Goal: Information Seeking & Learning: Learn about a topic

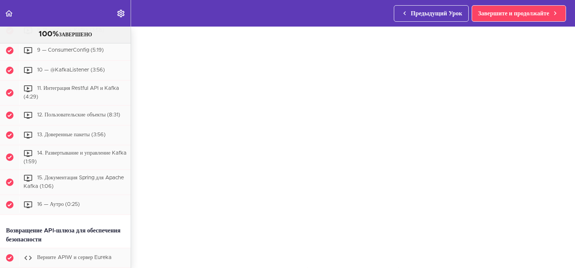
scroll to position [75, 0]
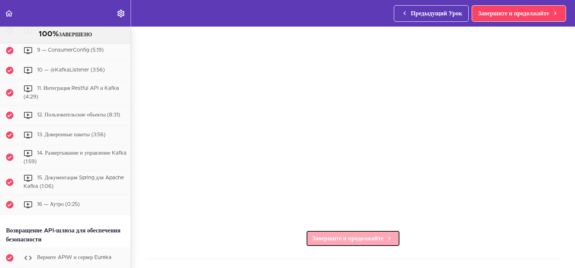
click at [326, 237] on span "Завершите и продолжайте" at bounding box center [347, 238] width 71 height 9
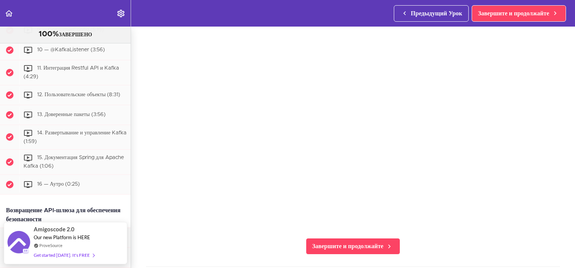
scroll to position [75, 0]
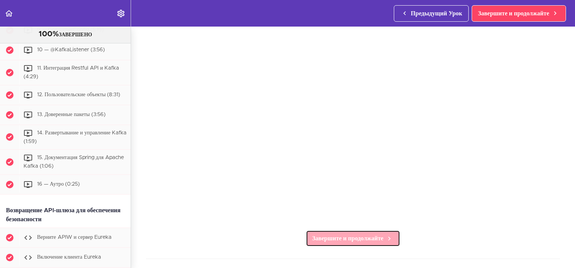
click at [327, 238] on span "Завершите и продолжайте" at bounding box center [347, 238] width 71 height 9
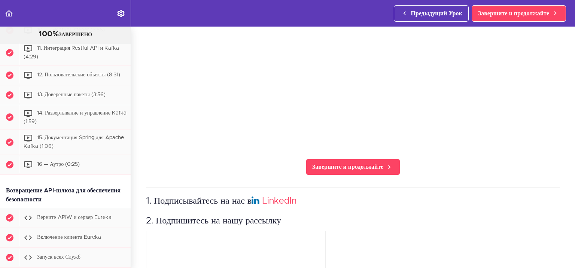
scroll to position [187, 0]
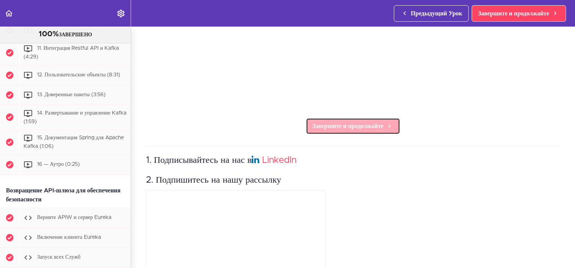
click at [346, 124] on span "Завершите и продолжайте" at bounding box center [347, 126] width 71 height 9
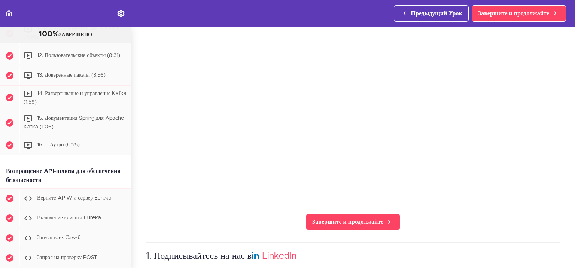
scroll to position [91, 0]
click at [343, 221] on span "Завершите и продолжайте" at bounding box center [347, 221] width 71 height 9
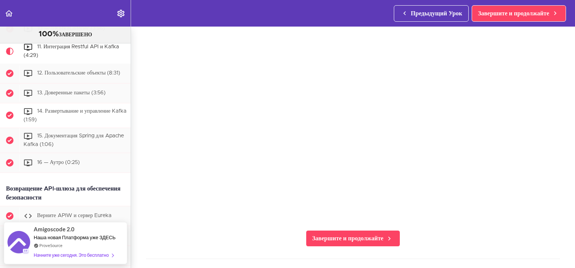
scroll to position [3817, 0]
